Goal: Task Accomplishment & Management: Manage account settings

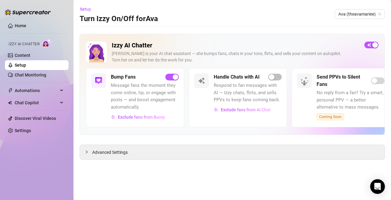
click at [344, 47] on h2 "Izzy AI Chatter" at bounding box center [236, 46] width 248 height 8
click at [371, 45] on span "button" at bounding box center [371, 45] width 14 height 7
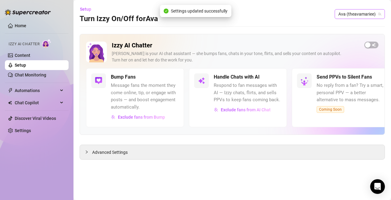
click at [373, 13] on span "Ava (theavamariee)" at bounding box center [359, 13] width 43 height 9
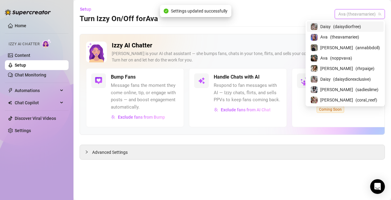
click at [361, 27] on span "( daisydiorfree )" at bounding box center [347, 26] width 28 height 7
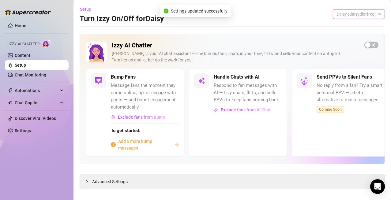
click at [365, 16] on span "Daisy (daisydiorfree)" at bounding box center [359, 13] width 45 height 9
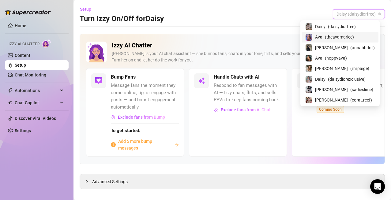
click at [365, 35] on div "Ava ( theavamariee )" at bounding box center [340, 36] width 70 height 7
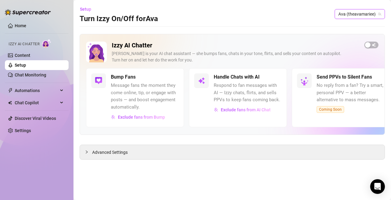
click at [367, 13] on span "Ava (theavamariee)" at bounding box center [359, 13] width 43 height 9
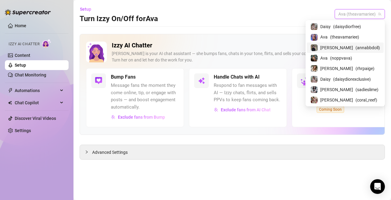
click at [366, 47] on div "[PERSON_NAME] ( annabbdoll )" at bounding box center [346, 47] width 70 height 7
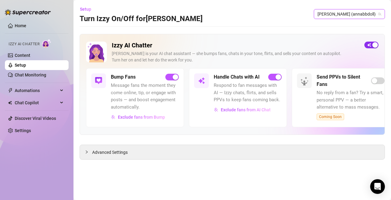
click at [371, 42] on span "button" at bounding box center [371, 45] width 14 height 7
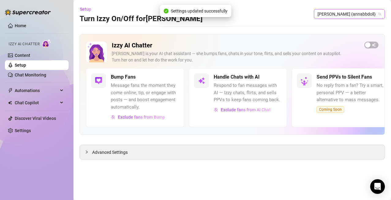
click at [371, 14] on span "[PERSON_NAME] (annabbdoll)" at bounding box center [350, 13] width 64 height 9
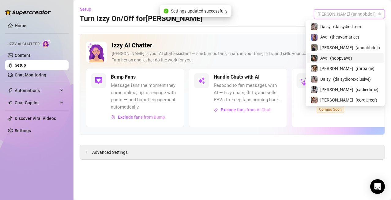
click at [369, 57] on div "Ava ( noppvava )" at bounding box center [346, 58] width 70 height 7
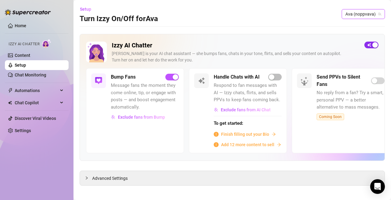
click at [372, 43] on div "button" at bounding box center [375, 45] width 6 height 6
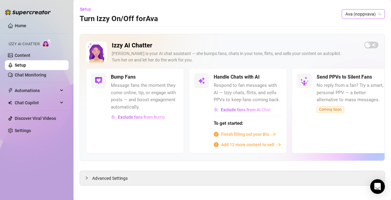
click at [368, 18] on span "Ava (noppvava)" at bounding box center [363, 13] width 36 height 9
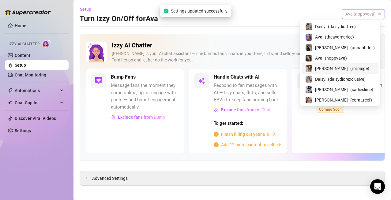
click at [364, 68] on div "[PERSON_NAME] ( rhrpaige )" at bounding box center [340, 68] width 70 height 7
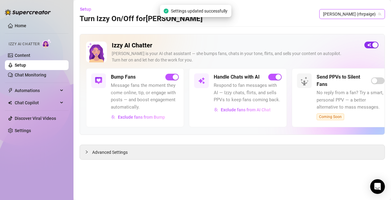
click at [371, 47] on span "button" at bounding box center [371, 45] width 14 height 7
click at [370, 15] on span "[PERSON_NAME] (rhrpaige)" at bounding box center [352, 13] width 58 height 9
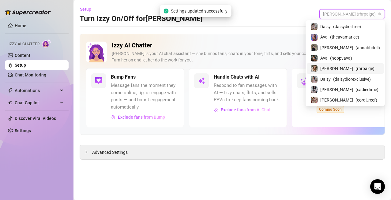
click at [365, 69] on div "[PERSON_NAME] ( rhrpaige )" at bounding box center [346, 68] width 70 height 7
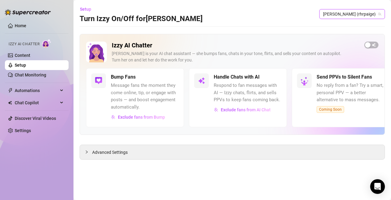
click at [371, 12] on span "[PERSON_NAME] (rhrpaige)" at bounding box center [352, 13] width 58 height 9
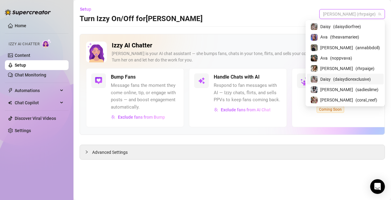
click at [369, 79] on span "( daisydiorexclusive )" at bounding box center [352, 79] width 38 height 7
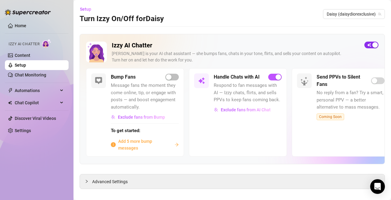
click at [372, 46] on div "button" at bounding box center [375, 45] width 6 height 6
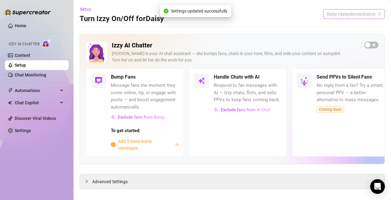
click at [369, 14] on span "Daisy (daisydiorexclusive)" at bounding box center [354, 13] width 55 height 9
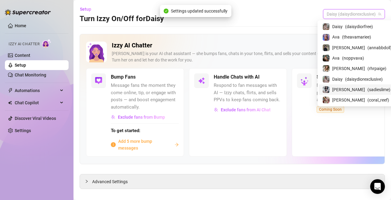
click at [368, 88] on span "( sadieslime )" at bounding box center [378, 89] width 23 height 7
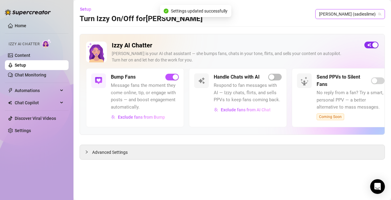
click at [373, 46] on div "button" at bounding box center [375, 45] width 6 height 6
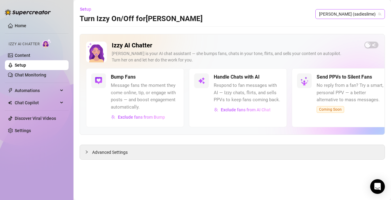
click at [369, 13] on span "[PERSON_NAME] (sadieslime)" at bounding box center [350, 13] width 62 height 9
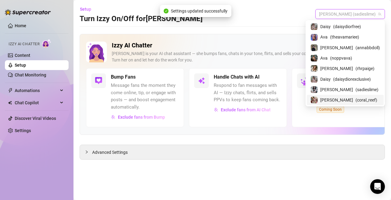
click at [367, 97] on div "[PERSON_NAME] ( coral_reef )" at bounding box center [346, 99] width 70 height 7
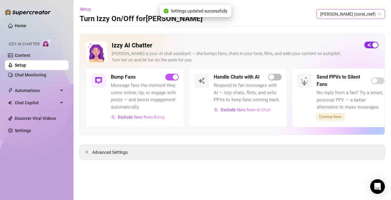
click at [374, 43] on div "button" at bounding box center [375, 45] width 6 height 6
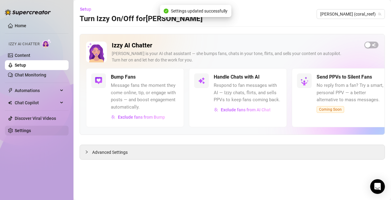
click at [31, 132] on link "Settings" at bounding box center [23, 130] width 16 height 5
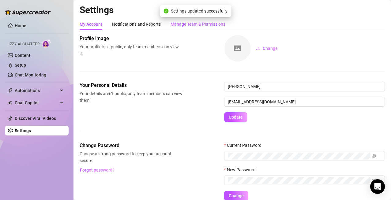
click at [191, 25] on div "Manage Team & Permissions" at bounding box center [198, 24] width 55 height 7
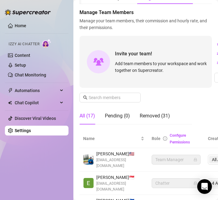
scroll to position [61, 0]
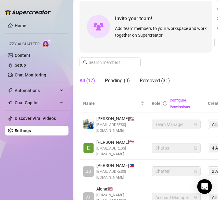
click at [181, 62] on div "Manage Team Members Manage your team members, their commission and hourly rate,…" at bounding box center [146, 34] width 133 height 121
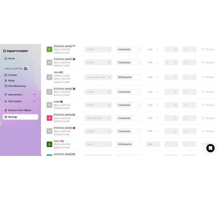
scroll to position [200, 0]
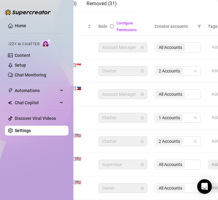
scroll to position [138, 54]
click at [191, 67] on div "2 Accounts" at bounding box center [174, 71] width 37 height 9
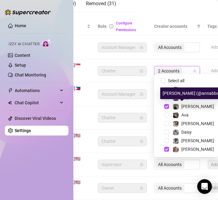
click at [190, 106] on span "[PERSON_NAME]" at bounding box center [198, 106] width 33 height 5
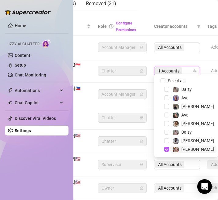
click at [190, 150] on span "[PERSON_NAME]" at bounding box center [198, 149] width 33 height 5
click at [192, 143] on span "[PERSON_NAME]" at bounding box center [194, 140] width 46 height 7
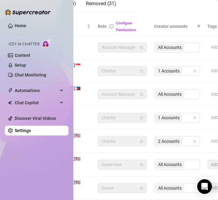
click at [193, 37] on td "All Accounts" at bounding box center [177, 48] width 53 height 24
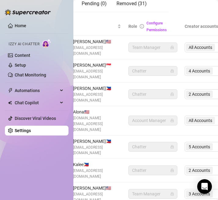
scroll to position [138, 40]
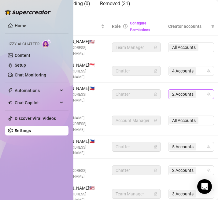
click at [203, 90] on div "2 Accounts" at bounding box center [188, 94] width 37 height 9
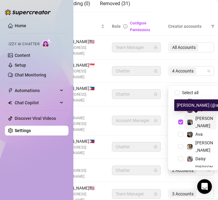
click at [200, 119] on span "[PERSON_NAME]" at bounding box center [205, 122] width 18 height 12
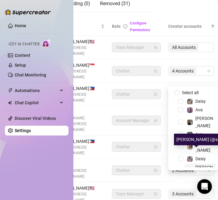
click at [200, 165] on span "[PERSON_NAME]" at bounding box center [205, 171] width 18 height 12
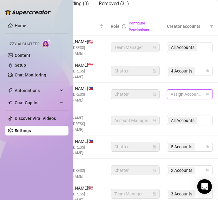
scroll to position [138, 61]
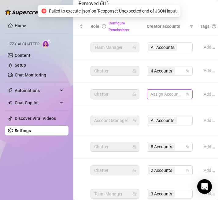
click at [183, 90] on div at bounding box center [166, 94] width 37 height 9
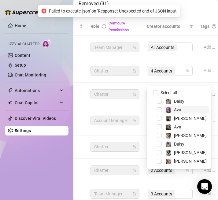
click at [187, 107] on span "Ava" at bounding box center [186, 109] width 46 height 7
click at [187, 99] on span "Daisy" at bounding box center [186, 101] width 46 height 7
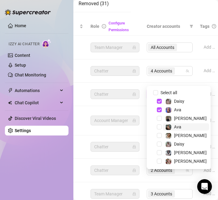
click at [184, 127] on span "Ava" at bounding box center [186, 126] width 46 height 7
click at [186, 136] on span "[PERSON_NAME]" at bounding box center [186, 135] width 46 height 7
click at [185, 144] on span "Daisy" at bounding box center [186, 144] width 46 height 7
click at [186, 69] on td "4 Accounts" at bounding box center [169, 71] width 53 height 24
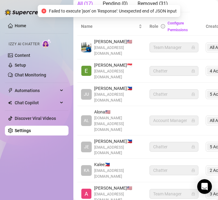
scroll to position [138, 0]
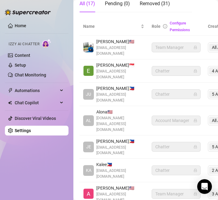
click at [184, 136] on td "Chatter" at bounding box center [176, 148] width 56 height 24
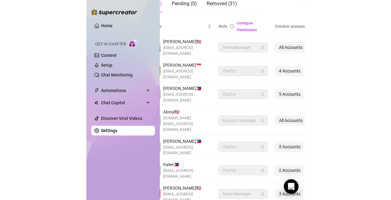
scroll to position [138, 46]
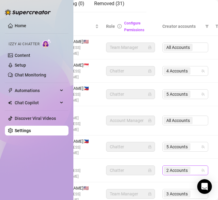
click at [195, 166] on div "2 Accounts" at bounding box center [182, 170] width 37 height 9
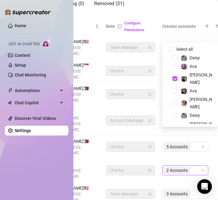
click at [122, 106] on td "Account Manager" at bounding box center [131, 120] width 56 height 29
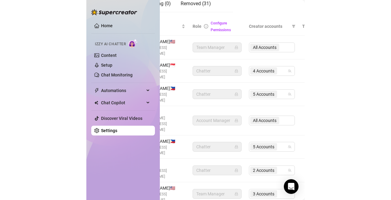
scroll to position [132, 4]
